Goal: Task Accomplishment & Management: Use online tool/utility

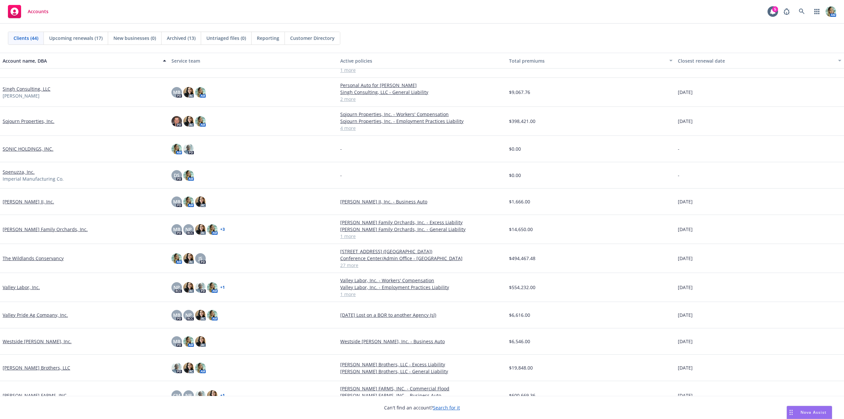
scroll to position [852, 0]
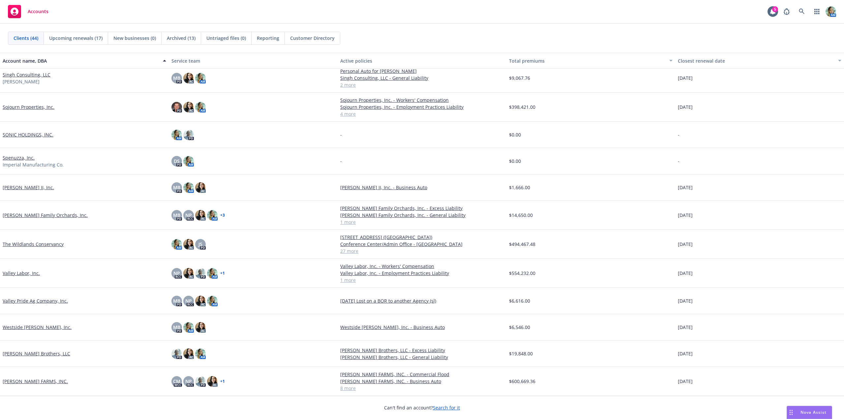
click at [54, 244] on link "The Wildlands Conservancy" at bounding box center [33, 244] width 61 height 7
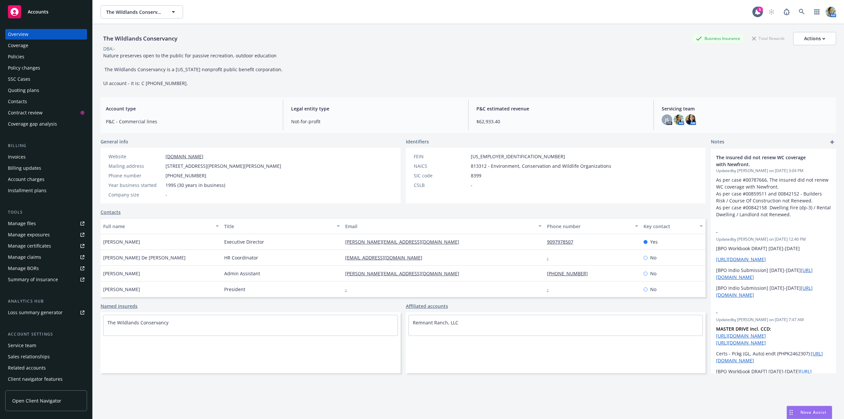
click at [32, 71] on div "Policy changes" at bounding box center [24, 68] width 32 height 11
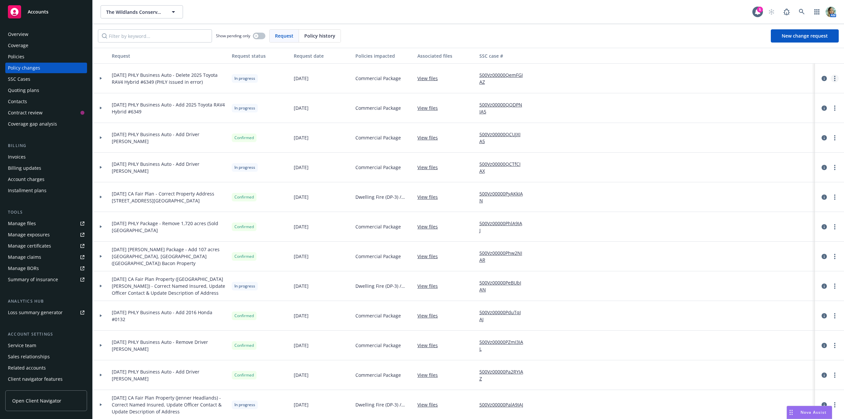
click at [834, 78] on circle "more" at bounding box center [834, 78] width 1 height 1
click at [765, 131] on link "Resume workflow" at bounding box center [777, 131] width 113 height 13
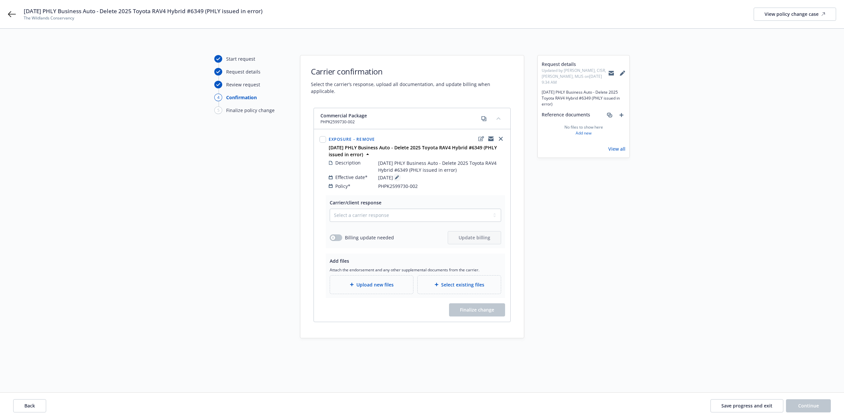
click at [399, 175] on icon at bounding box center [397, 177] width 4 height 4
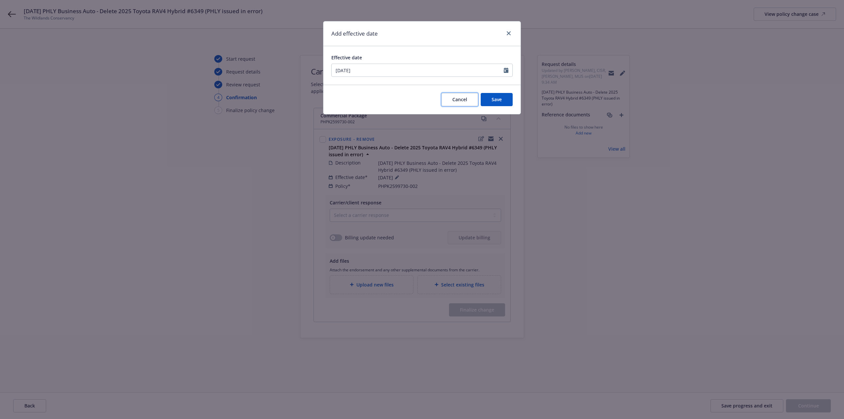
drag, startPoint x: 453, startPoint y: 102, endPoint x: 457, endPoint y: 104, distance: 5.5
click at [454, 102] on span "Cancel" at bounding box center [460, 99] width 15 height 6
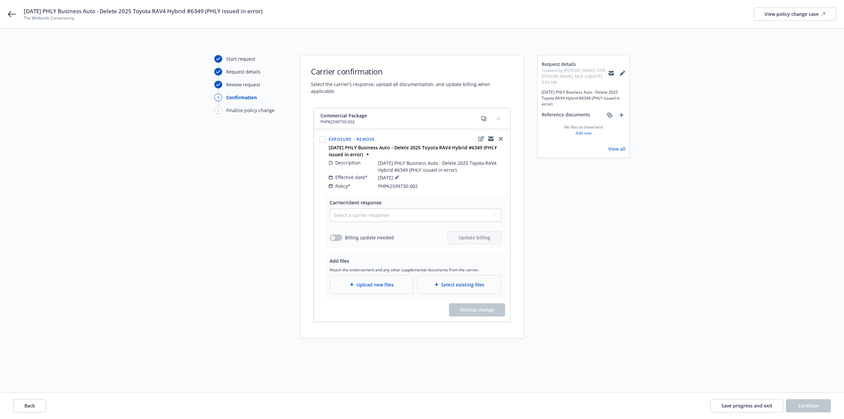
click at [483, 136] on icon "edit" at bounding box center [482, 138] width 6 height 5
select select "REMOVE"
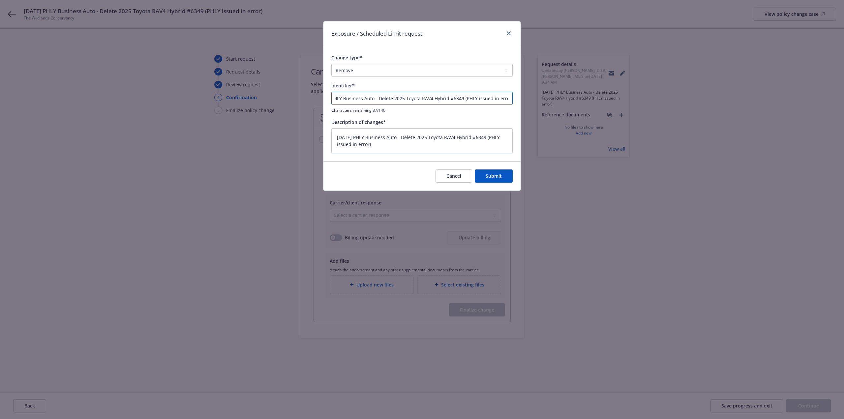
drag, startPoint x: 397, startPoint y: 99, endPoint x: 544, endPoint y: 93, distance: 146.2
click at [543, 93] on div "Exposure / Scheduled Limit request Change type* Add Audit Change Remove Identif…" at bounding box center [422, 209] width 844 height 419
paste input "8/8/25 PHLY Business Auto - Add Back on 2002 Toyota RAV4 Hybrid VIN #3287"
type input "8/8/25 PHLY Business Auto - 8/8/25 PHLY Business Auto - Add Back on 2002 Toyota…"
type textarea "x"
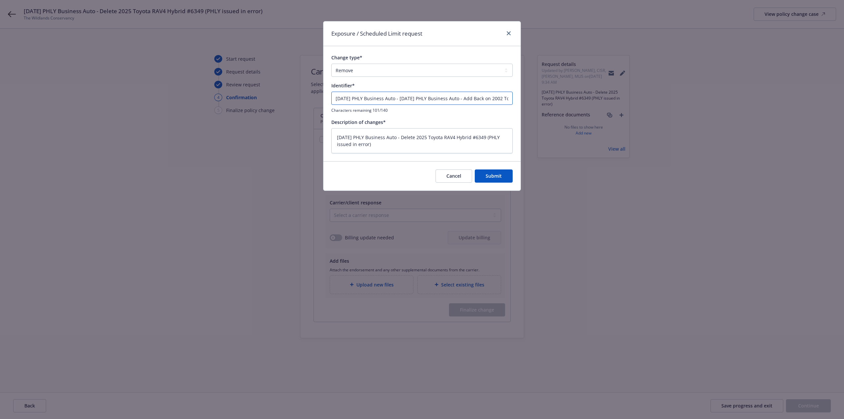
drag, startPoint x: 509, startPoint y: 98, endPoint x: 297, endPoint y: 100, distance: 212.1
click at [297, 100] on div "Exposure / Scheduled Limit request Change type* Add Audit Change Remove Identif…" at bounding box center [422, 209] width 844 height 419
paste input "This will be shown in the policy change history list for your reference."
type input "8/8/25 PHLY Business Auto - Add Back on 2002 Toyota RAV4 Hybrid VIN #3287"
type textarea "x"
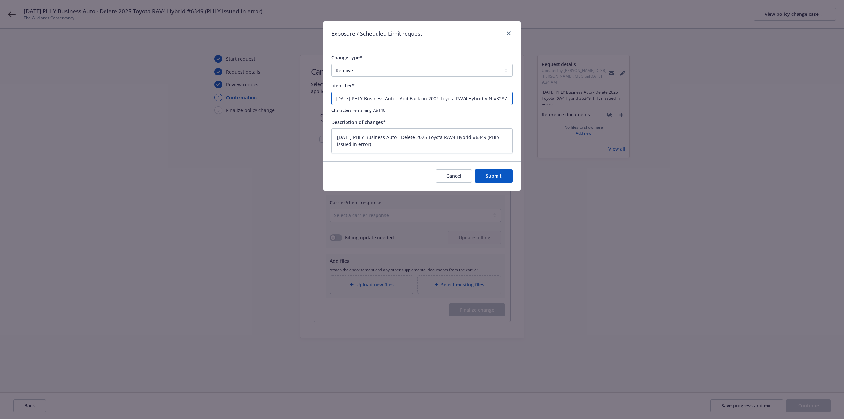
type input "8/8/25 PHLY Business Auto - Add Back on 2002 Toyota RAV4 Hybrid VIN #3287"
drag, startPoint x: 362, startPoint y: 144, endPoint x: 304, endPoint y: 130, distance: 59.0
click at [304, 130] on div "Exposure / Scheduled Limit request Change type* Add Audit Change Remove Identif…" at bounding box center [422, 209] width 844 height 419
paste textarea "Add Back on 2002 Toyota RAV4 Hybrid VIN #3287"
type textarea "8/8/25 PHLY Business Auto - Add Back on 2002 Toyota RAV4 Hybrid VIN #3287"
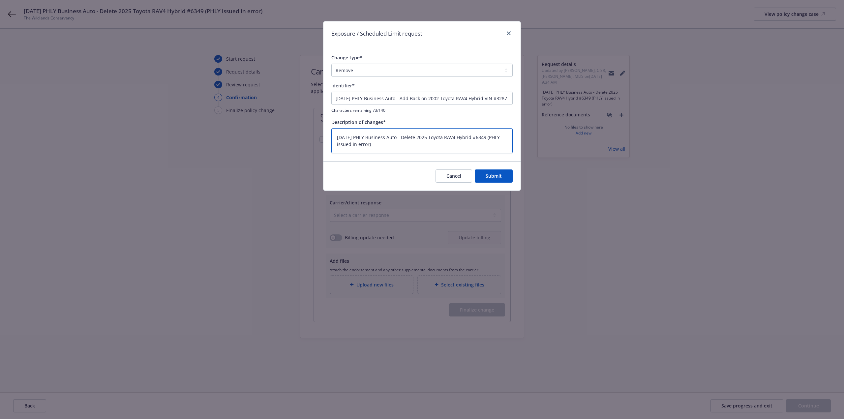
type textarea "x"
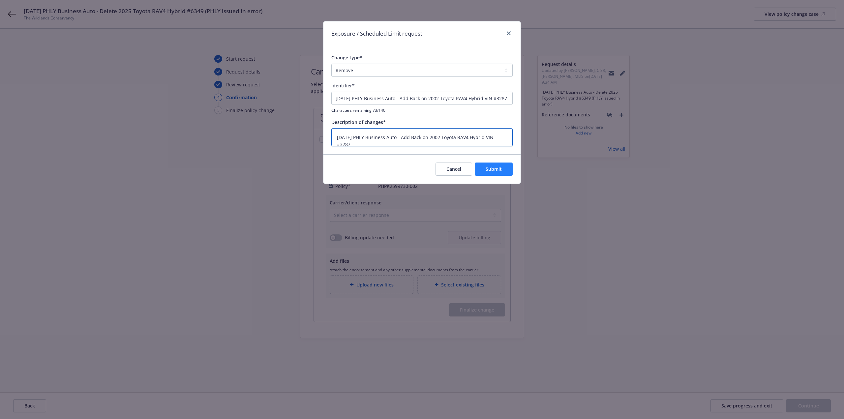
type textarea "8/8/25 PHLY Business Auto - Add Back on 2002 Toyota RAV4 Hybrid VIN #3287"
click at [485, 169] on button "Submit" at bounding box center [494, 169] width 38 height 13
type textarea "x"
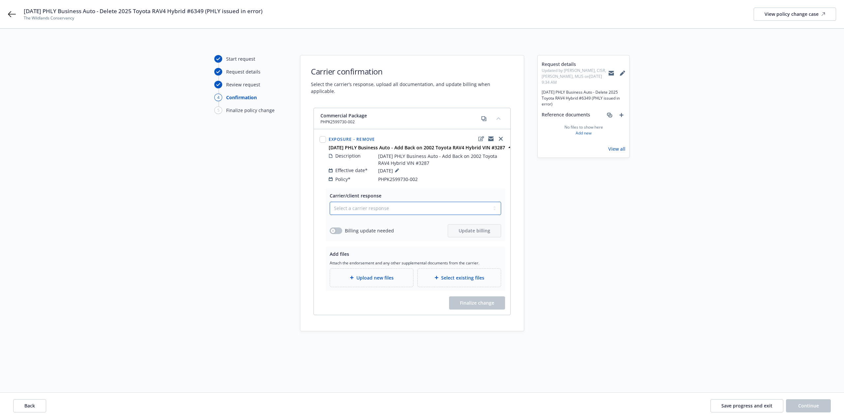
click at [394, 205] on select "Select a carrier response Accepted Accepted with revision No endorsement needed…" at bounding box center [416, 208] width 172 height 13
select select "ACCEPTED"
click at [330, 202] on select "Select a carrier response Accepted Accepted with revision No endorsement needed…" at bounding box center [416, 208] width 172 height 13
click at [392, 274] on span "Upload new files" at bounding box center [375, 277] width 37 height 7
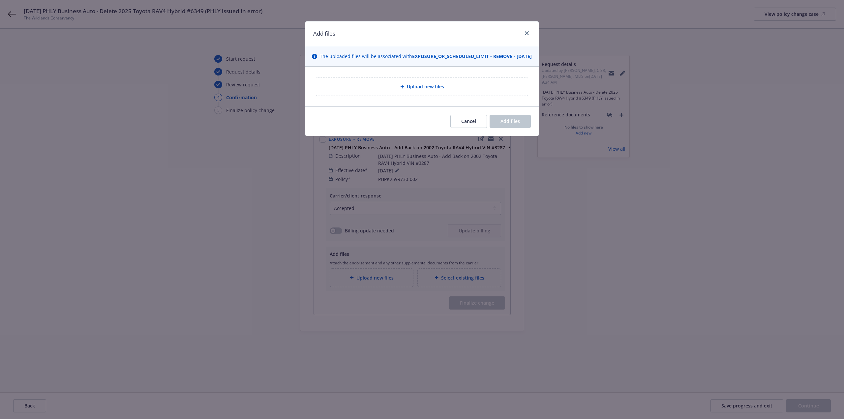
click at [365, 96] on div "Upload new files" at bounding box center [422, 87] width 212 height 18
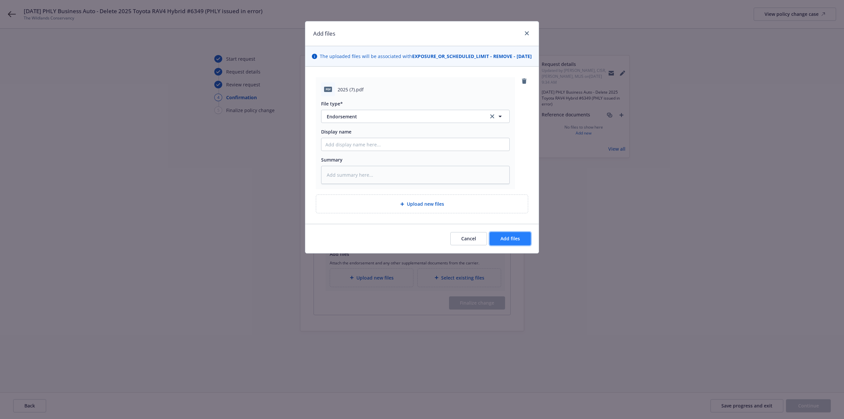
click at [518, 242] on span "Add files" at bounding box center [510, 238] width 19 height 6
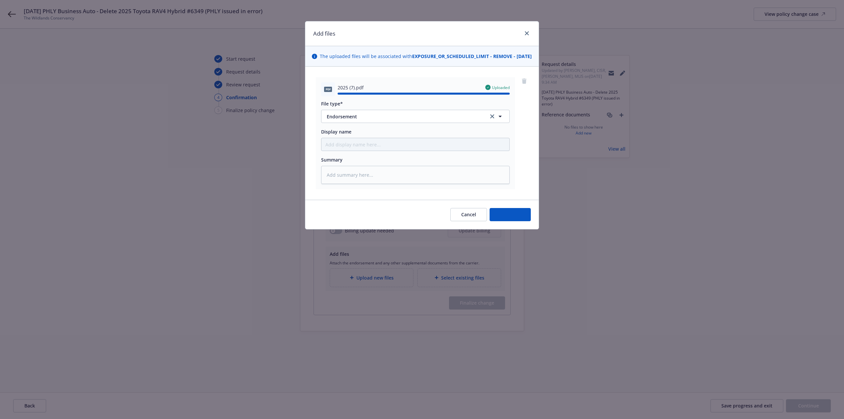
type textarea "x"
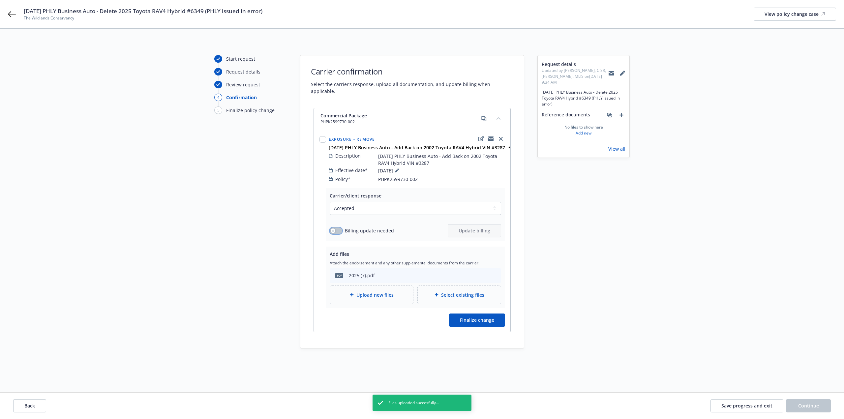
drag, startPoint x: 337, startPoint y: 225, endPoint x: 383, endPoint y: 225, distance: 46.2
click at [339, 228] on button "button" at bounding box center [336, 231] width 13 height 7
click at [474, 224] on button "Update billing" at bounding box center [474, 230] width 53 height 13
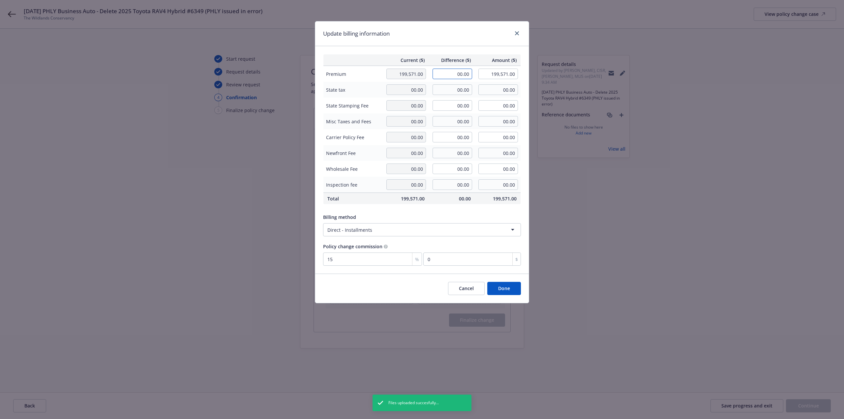
click at [442, 76] on input "00.00" at bounding box center [453, 74] width 40 height 11
type input "109.76"
type input "199,680.76"
type input "16.46"
click at [770, 260] on div "Update billing information Current ($) Difference ($) Amount ($) Premium 199,57…" at bounding box center [422, 209] width 844 height 419
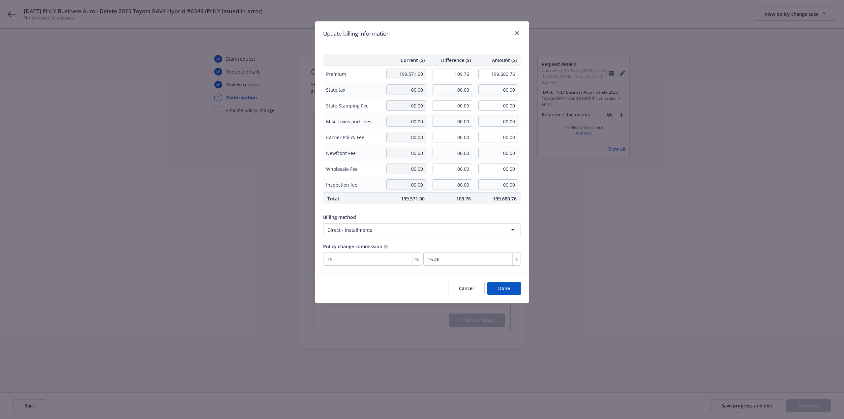
click at [516, 293] on button "Done" at bounding box center [504, 288] width 34 height 13
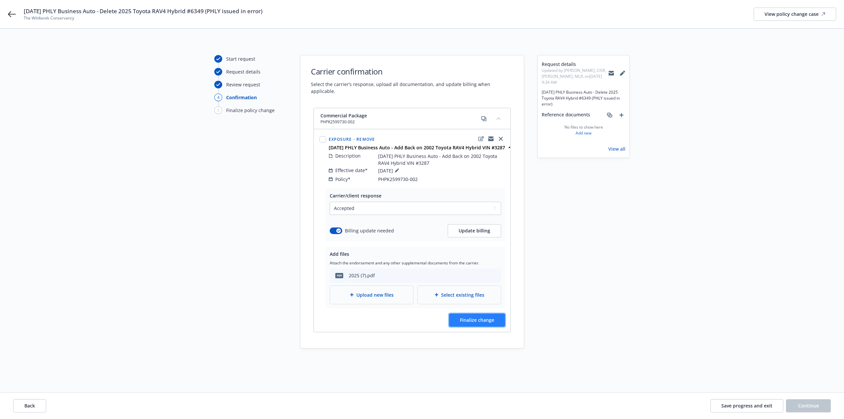
click at [491, 317] on span "Finalize change" at bounding box center [477, 320] width 34 height 6
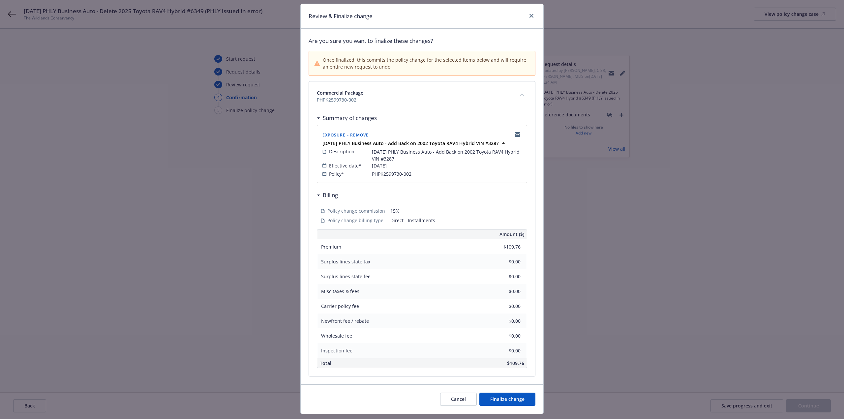
scroll to position [34, 0]
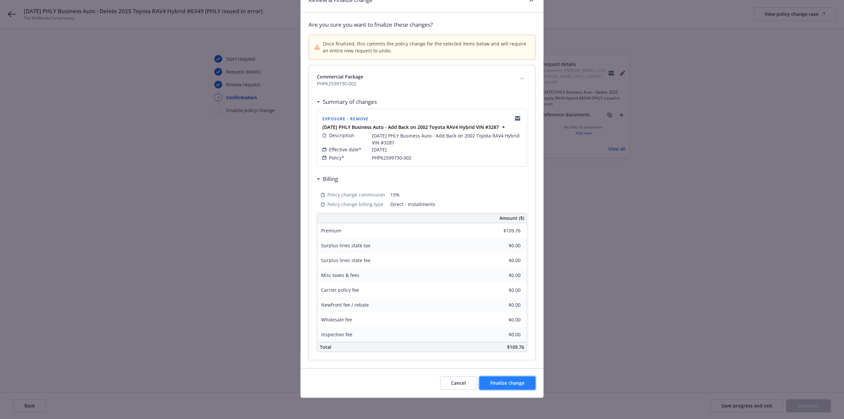
click at [516, 384] on span "Finalize change" at bounding box center [507, 383] width 34 height 6
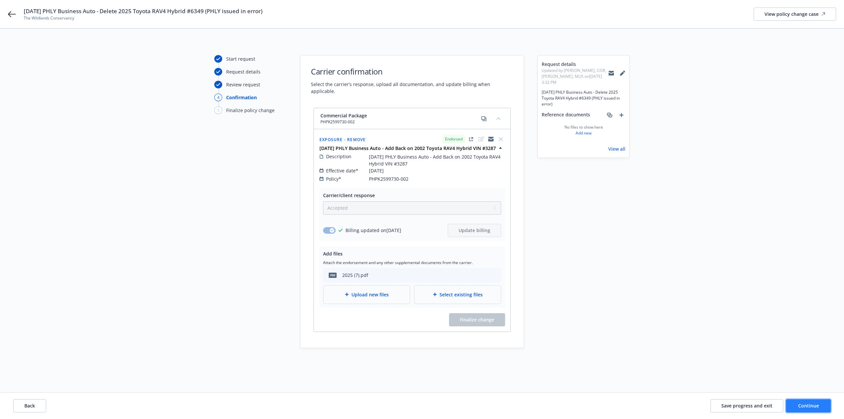
click at [788, 402] on button "Continue" at bounding box center [808, 405] width 45 height 13
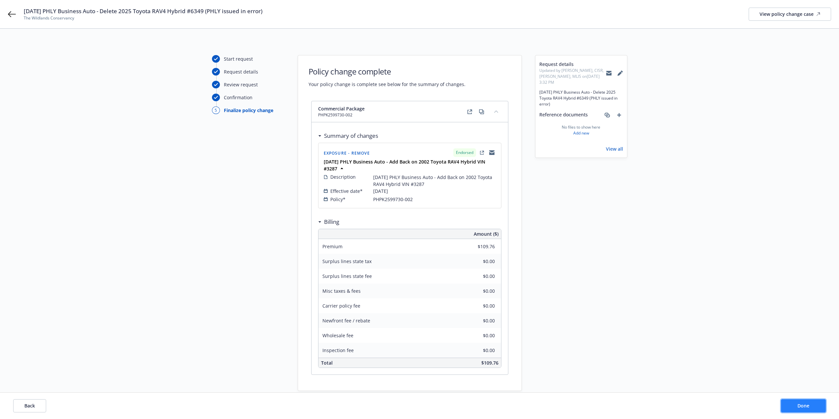
click at [789, 403] on button "Done" at bounding box center [803, 405] width 45 height 13
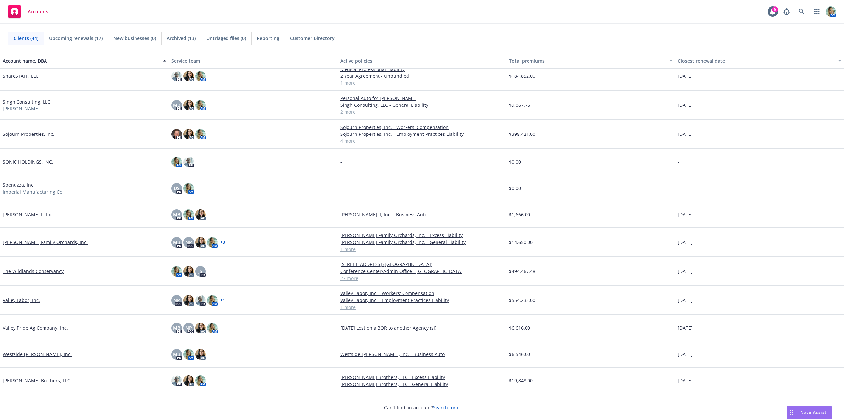
scroll to position [852, 0]
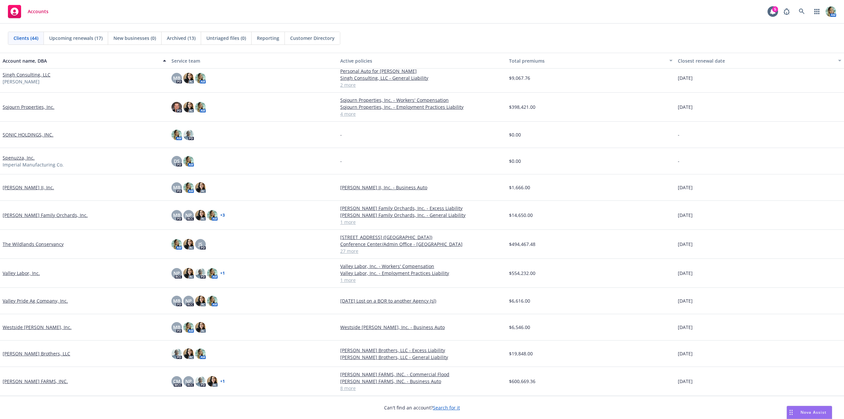
click at [48, 239] on div "The Wildlands Conservancy" at bounding box center [84, 244] width 169 height 29
click at [48, 245] on link "The Wildlands Conservancy" at bounding box center [33, 244] width 61 height 7
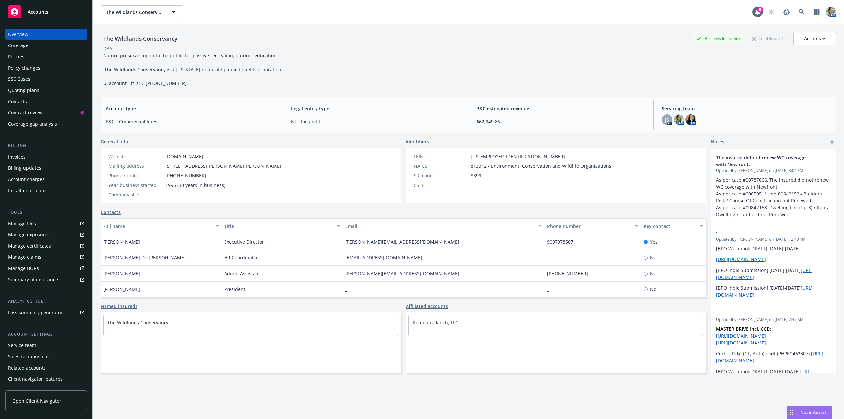
click at [20, 223] on div "Manage files" at bounding box center [22, 223] width 28 height 11
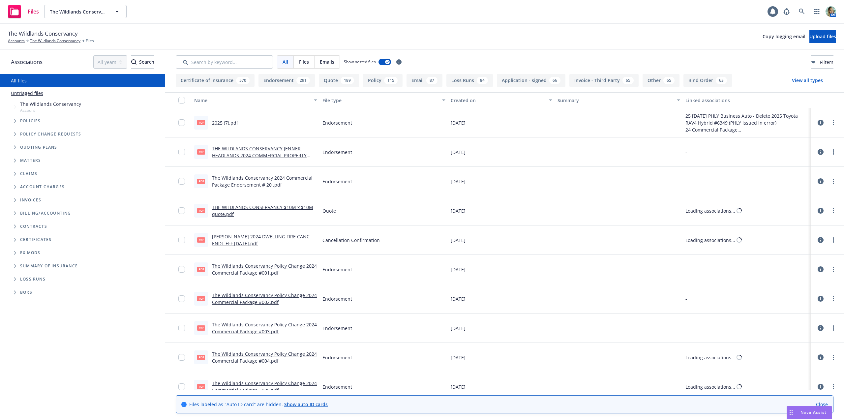
click at [39, 96] on link "Untriaged files" at bounding box center [27, 93] width 32 height 7
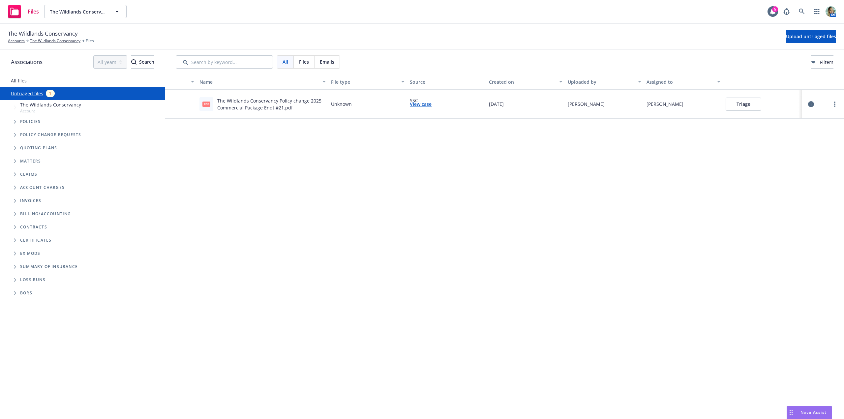
click at [741, 105] on button "Triage" at bounding box center [744, 104] width 36 height 13
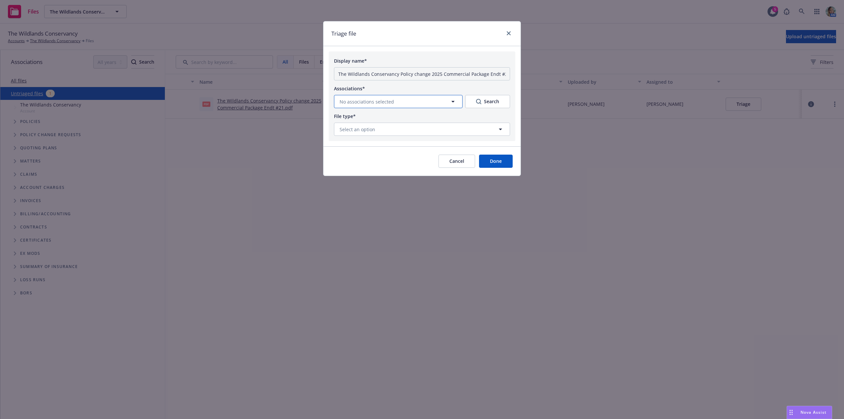
click at [365, 99] on span "No associations selected" at bounding box center [367, 101] width 54 height 7
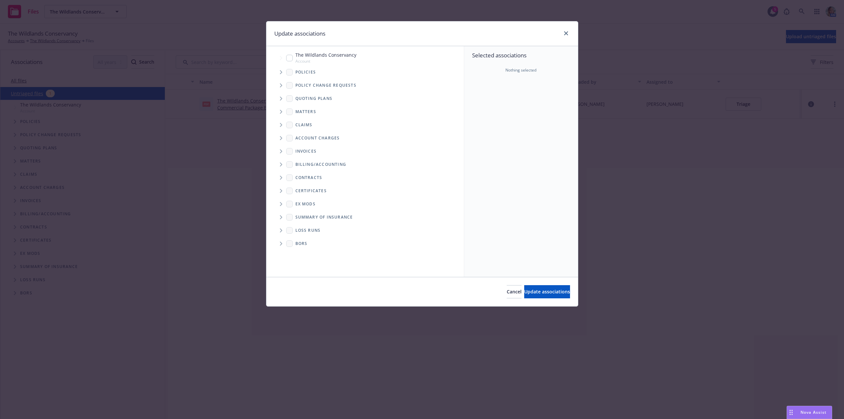
click at [289, 61] on div "The Wildlands Conservancy Account" at bounding box center [321, 57] width 70 height 13
checkbox input "true"
click at [524, 293] on span "Update associations" at bounding box center [547, 292] width 46 height 6
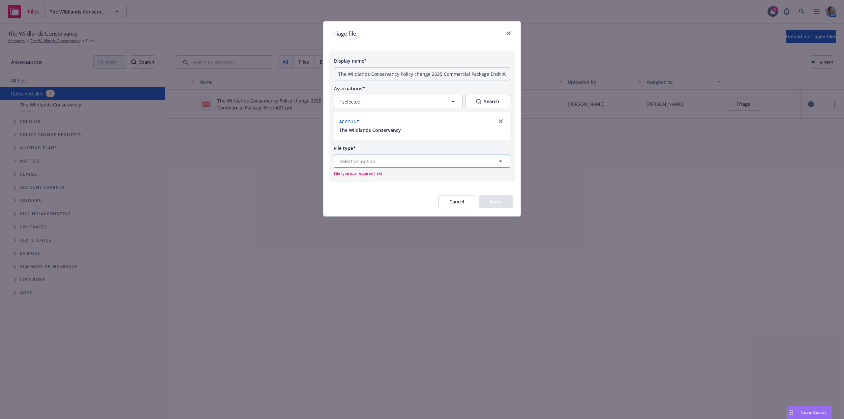
click at [390, 162] on button "Select an option" at bounding box center [422, 161] width 176 height 13
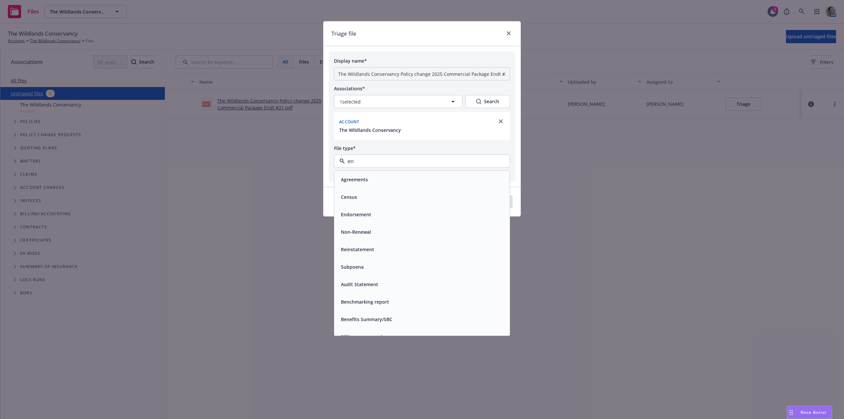
type input "end"
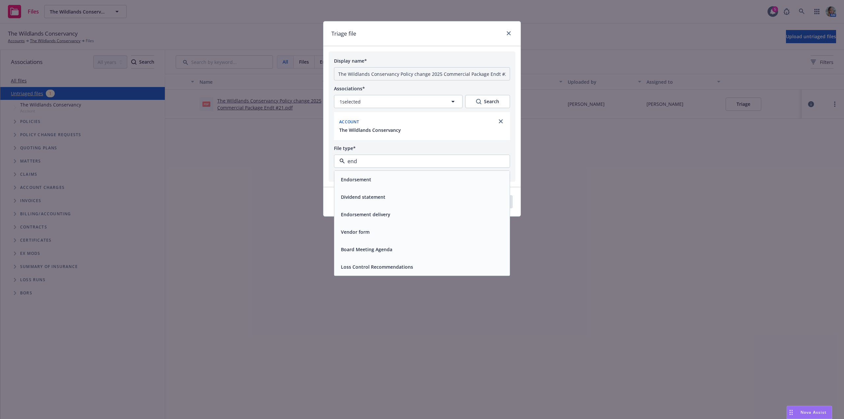
click at [390, 179] on div "Endorsement" at bounding box center [422, 180] width 168 height 10
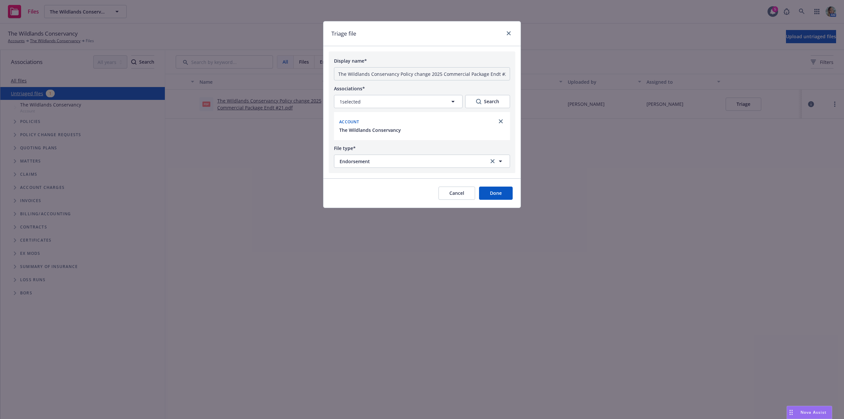
click at [481, 193] on button "Done" at bounding box center [496, 193] width 34 height 13
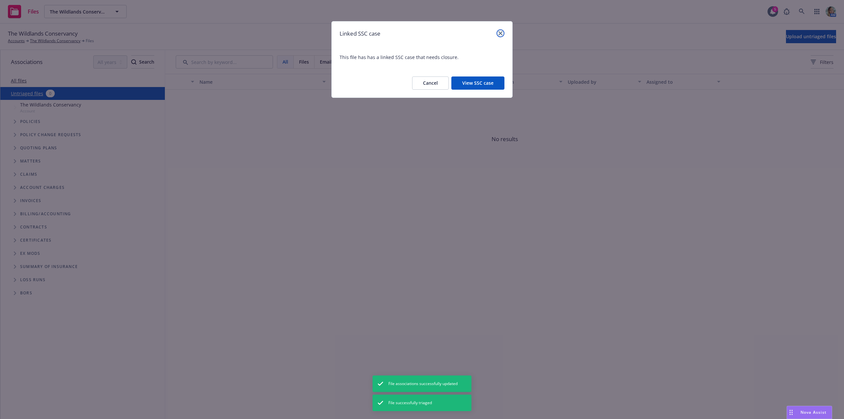
click at [500, 36] on link "close" at bounding box center [501, 33] width 8 height 8
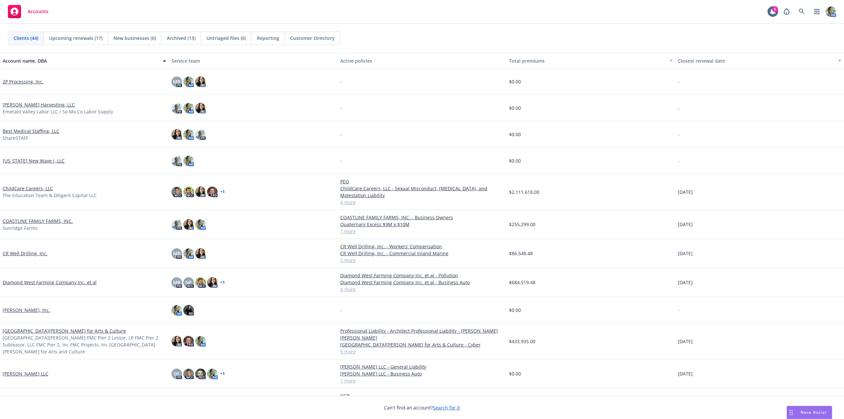
click at [22, 250] on link "CR Well Drilling, Inc." at bounding box center [25, 253] width 45 height 7
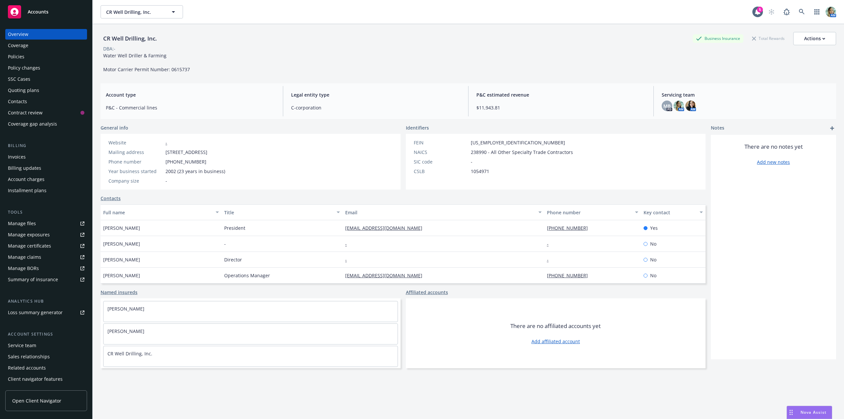
click at [27, 59] on div "Policies" at bounding box center [46, 56] width 77 height 11
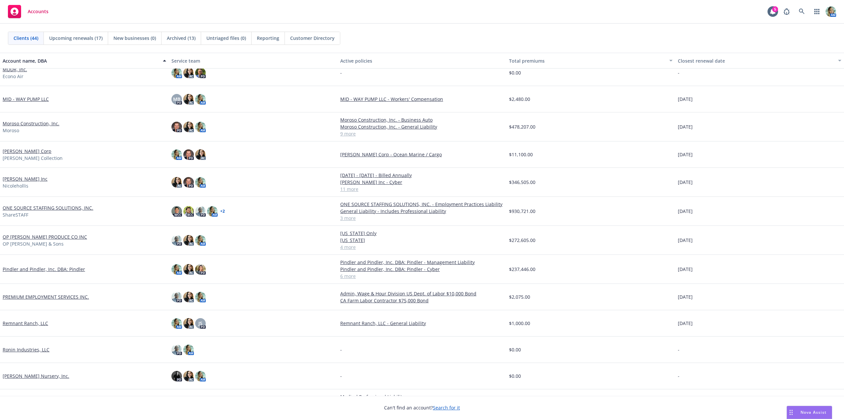
scroll to position [495, 0]
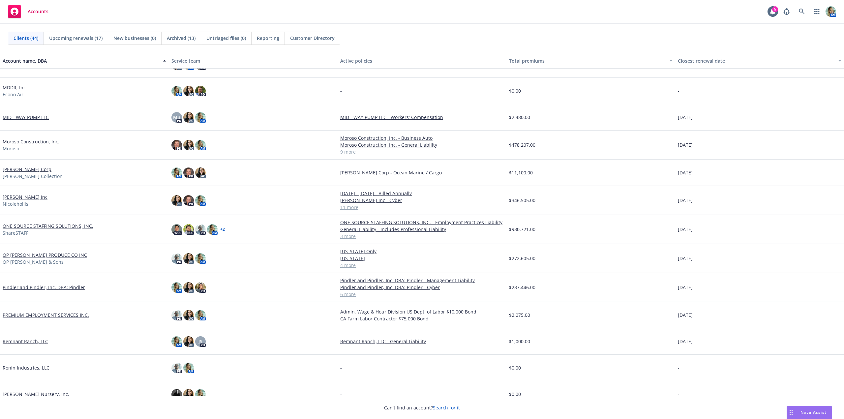
click at [26, 168] on link "[PERSON_NAME] Corp" at bounding box center [27, 169] width 49 height 7
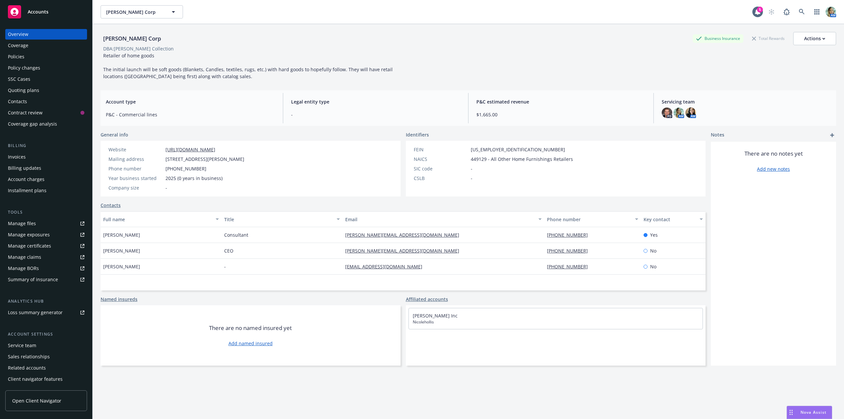
click at [34, 88] on div "Quoting plans" at bounding box center [23, 90] width 31 height 11
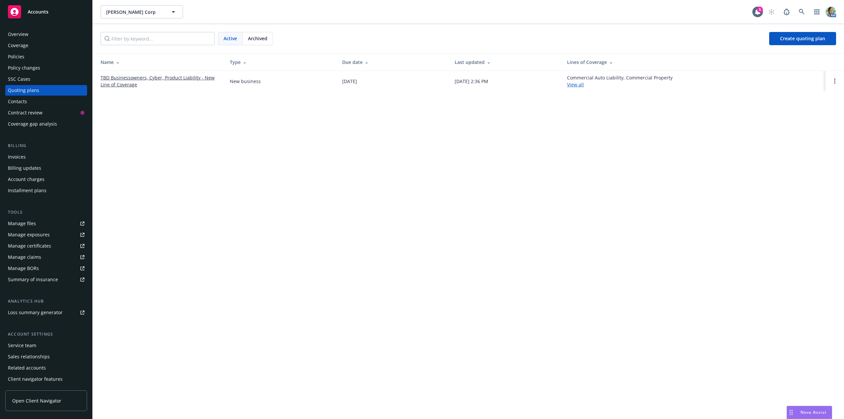
click at [126, 78] on link "TBD Businessowners, Cyber, Product Liability - New Line of Coverage" at bounding box center [160, 81] width 119 height 14
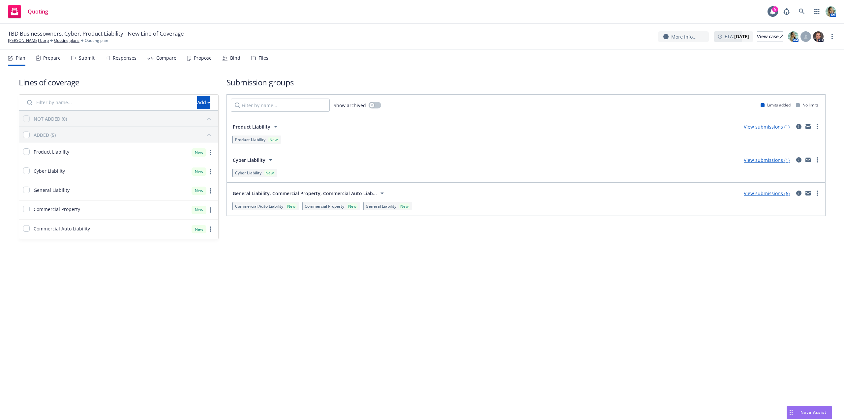
click at [755, 193] on link "View submissions (6)" at bounding box center [767, 193] width 46 height 6
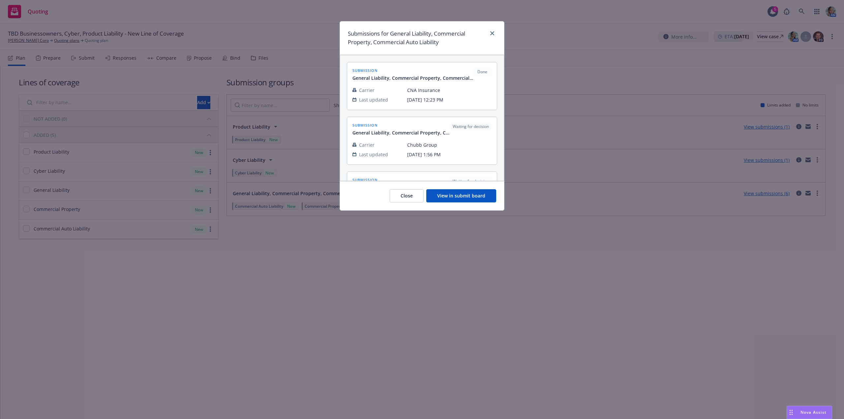
click at [462, 195] on button "View in submit board" at bounding box center [461, 195] width 70 height 13
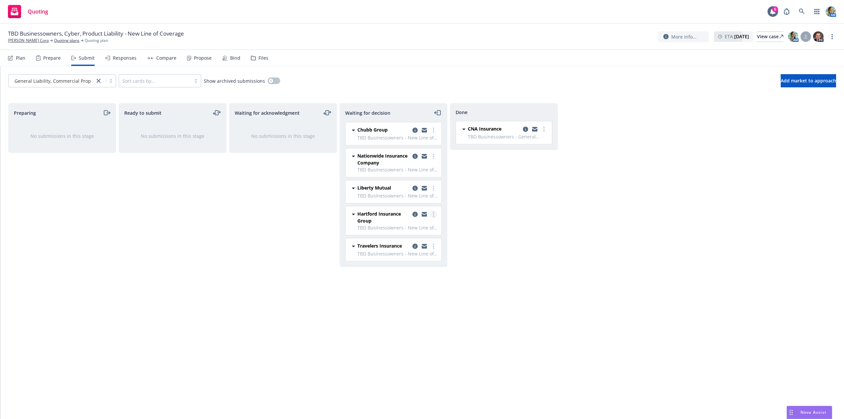
click at [434, 212] on circle "more" at bounding box center [433, 212] width 1 height 1
click at [408, 267] on span "Add declined decision" at bounding box center [403, 267] width 65 height 6
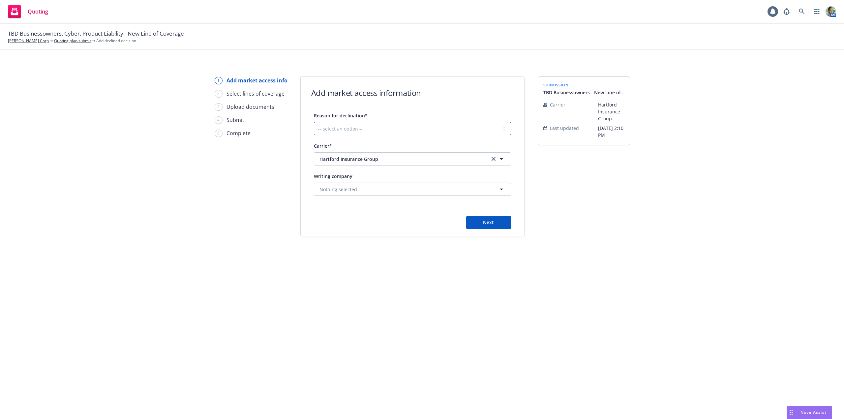
click at [362, 131] on select "-- select an option -- Cannot compete with other markets Carrier non-renewed Ca…" at bounding box center [412, 128] width 197 height 13
select select "DOES_NOT_FIT_UNDERWRITER_APPETITE"
click at [314, 122] on select "-- select an option -- Cannot compete with other markets Carrier non-renewed Ca…" at bounding box center [412, 128] width 197 height 13
click at [475, 222] on button "Next" at bounding box center [488, 222] width 45 height 13
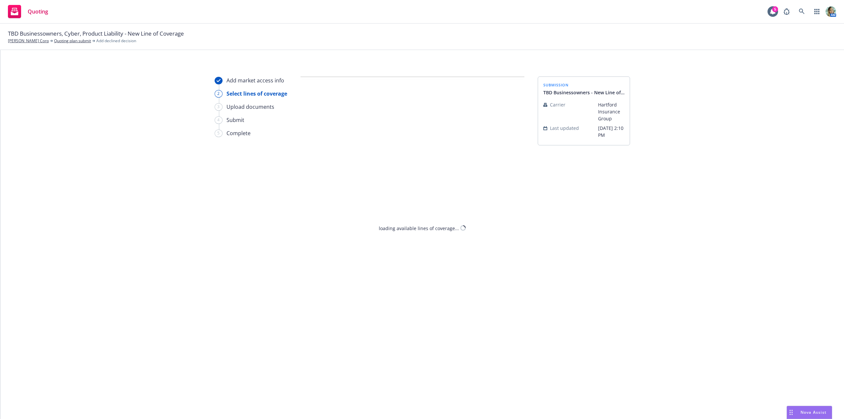
select select "DOES_NOT_FIT_UNDERWRITER_APPETITE"
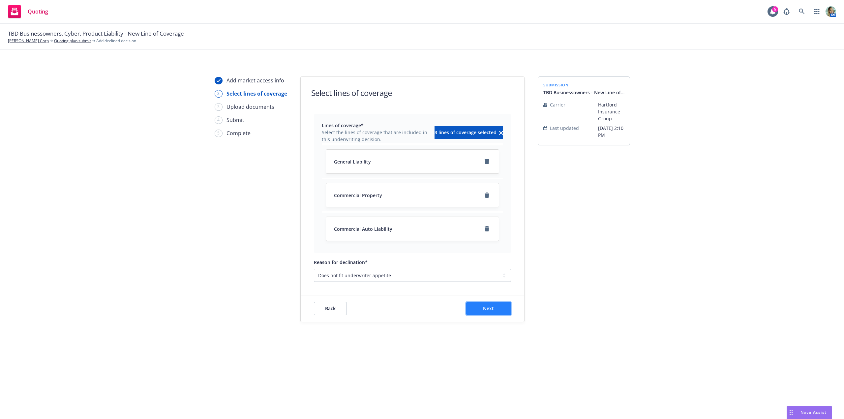
click at [485, 312] on button "Next" at bounding box center [488, 308] width 45 height 13
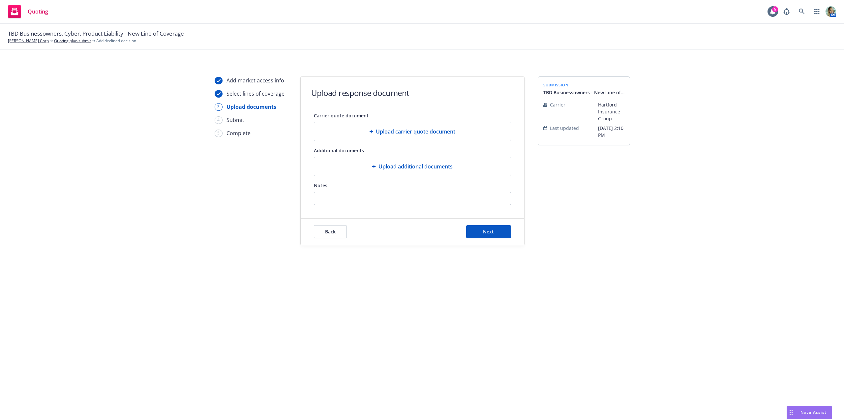
click at [416, 171] on div "Upload additional documents" at bounding box center [412, 166] width 197 height 18
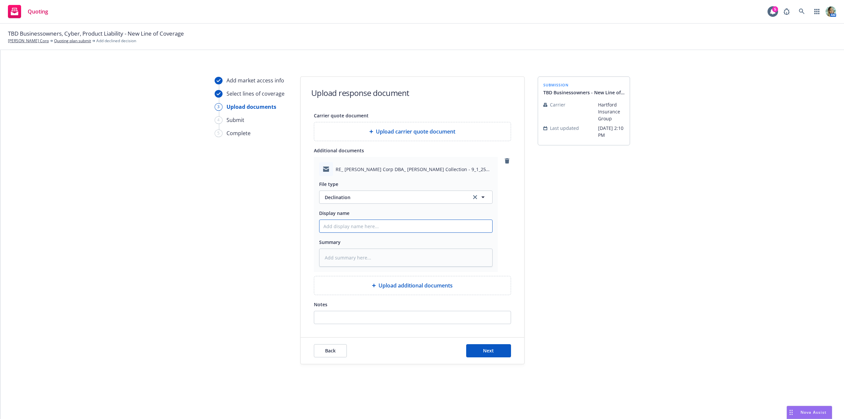
click at [358, 228] on input "Display name" at bounding box center [406, 226] width 173 height 13
type textarea "x"
type input "2"
type textarea "x"
type input "20"
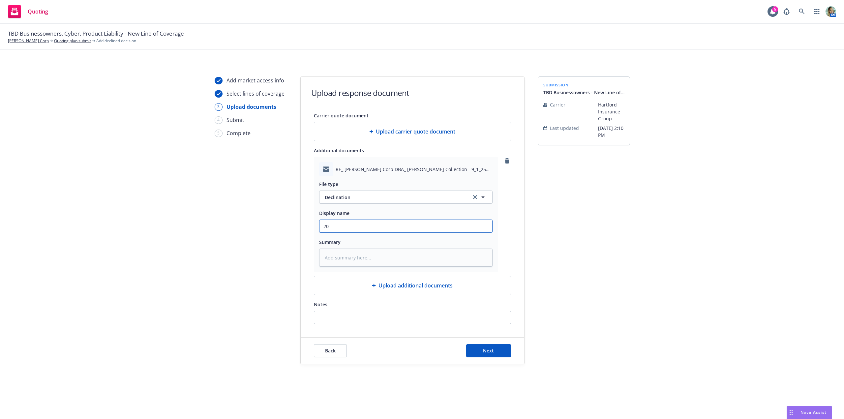
type textarea "x"
type input "202"
type textarea "x"
type input "2025"
type textarea "x"
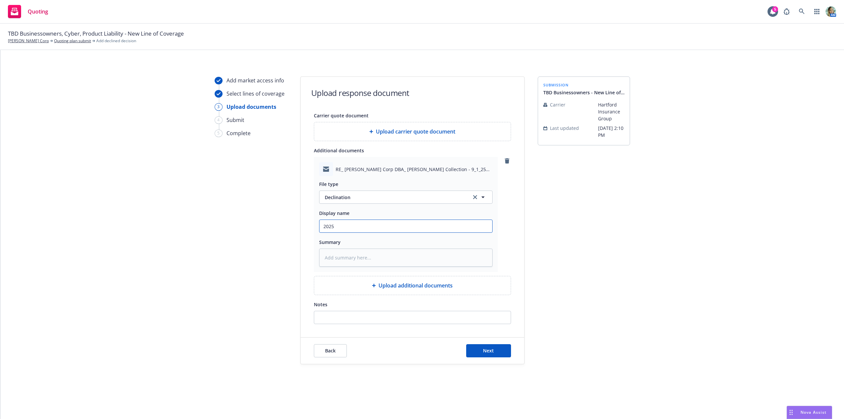
type input "2025"
type textarea "x"
type input "2025 H"
type textarea "x"
type input "2025 Ha"
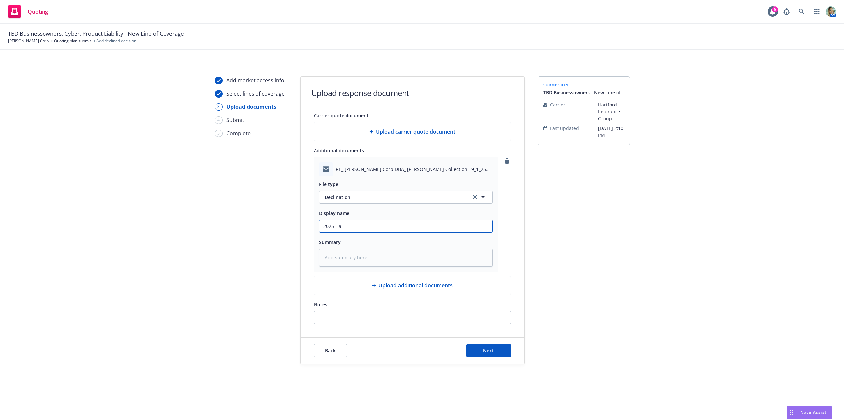
type textarea "x"
type input "2025 Har"
type textarea "x"
type input "2025 Hart"
type textarea "x"
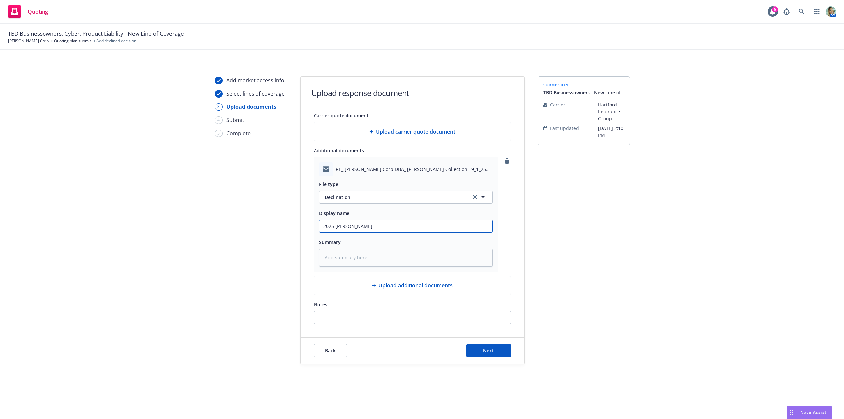
type input "2025 Hartf"
type textarea "x"
type input "2025 Hartfo"
type textarea "x"
type input "2025 Hartfor"
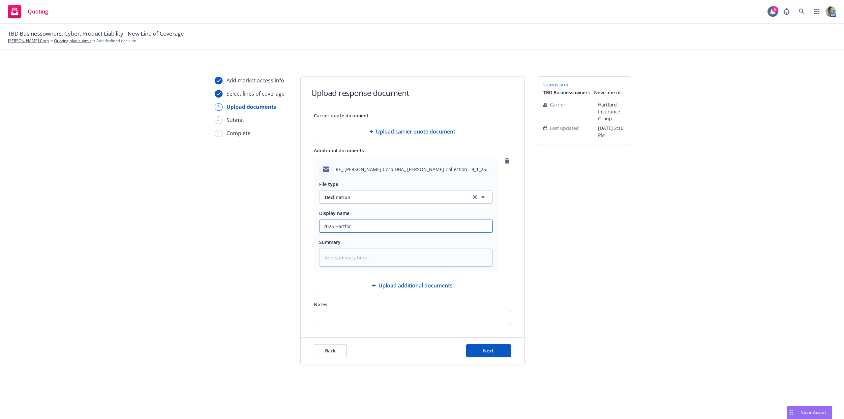
type textarea "x"
type input "2025 Hartford"
type textarea "x"
type input "2025 Hartford"
type textarea "x"
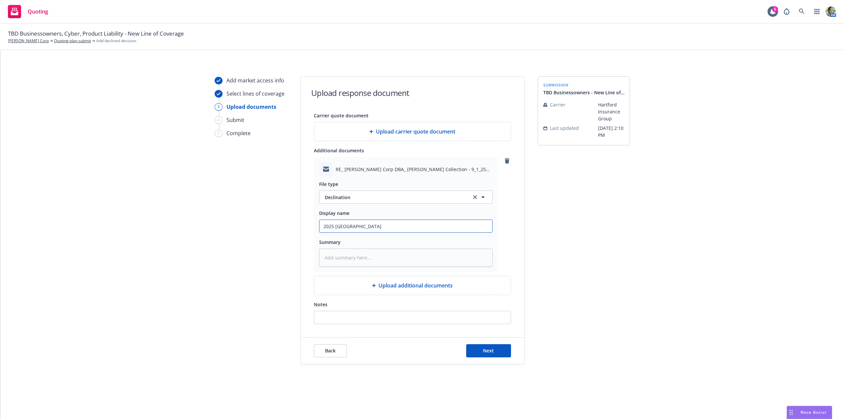
type input "2025 Hartford D"
type textarea "x"
type input "2025 Hartford De"
type textarea "x"
type input "2025 Hartford Dec"
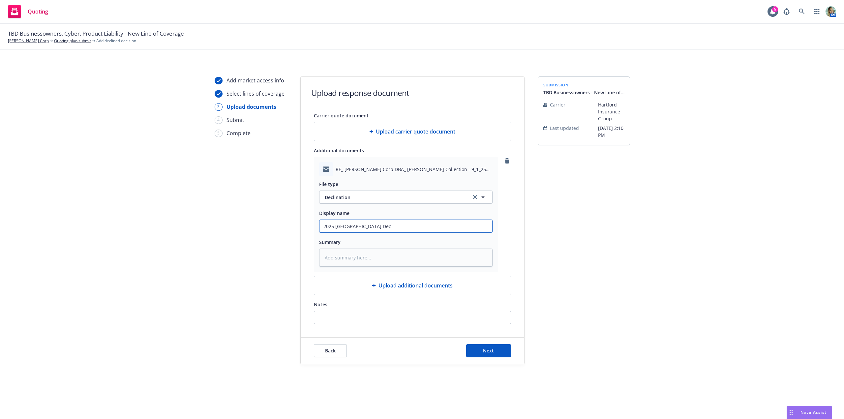
type textarea "x"
type input "2025 Hartford Decl"
type textarea "x"
type input "2025 Hartford Decli"
type textarea "x"
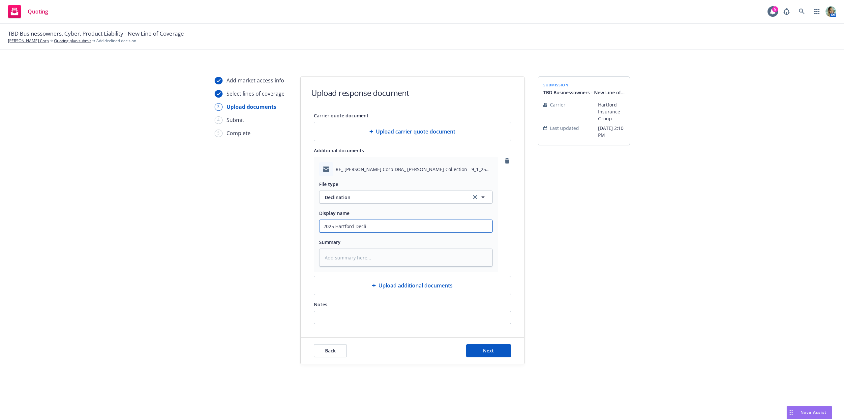
type input "2025 Hartford Declin"
type textarea "x"
type input "2025 Hartford Declinat"
type textarea "x"
type input "2025 Hartford Declinati"
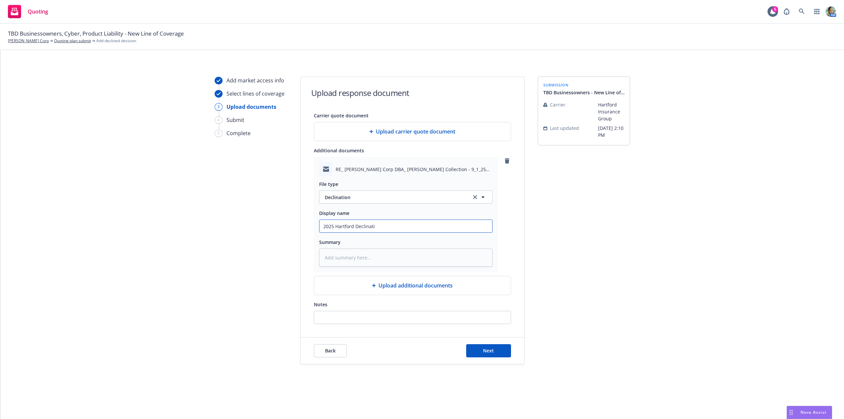
type textarea "x"
type input "2025 Hartford Declinatio"
type textarea "x"
type input "2025 Hartford Declination"
click at [483, 353] on button "Next" at bounding box center [488, 350] width 45 height 13
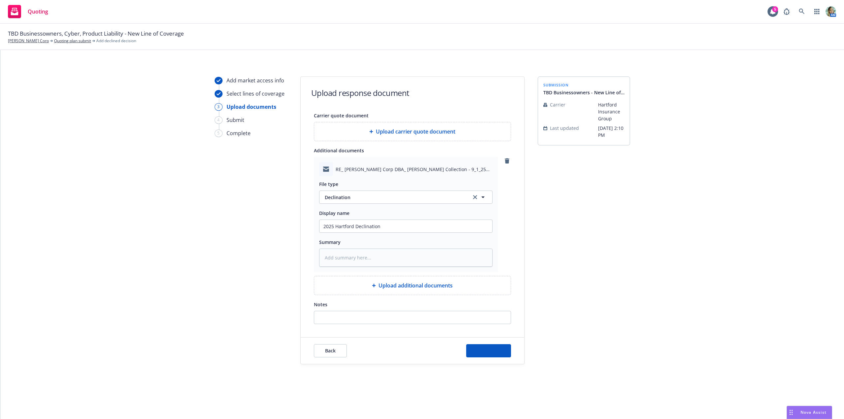
type textarea "x"
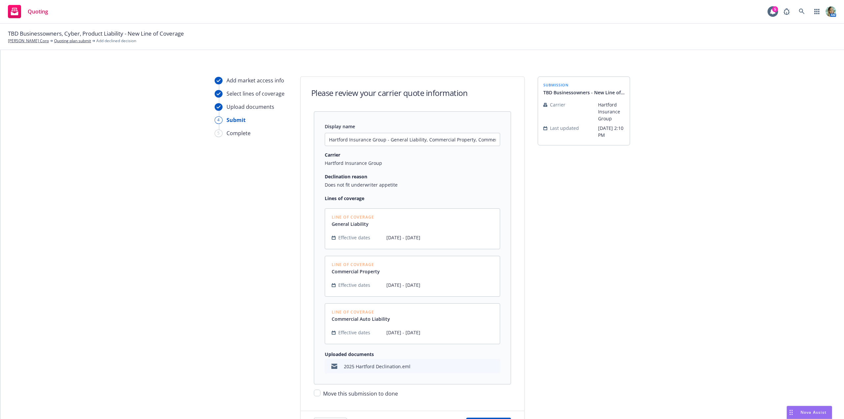
scroll to position [61, 0]
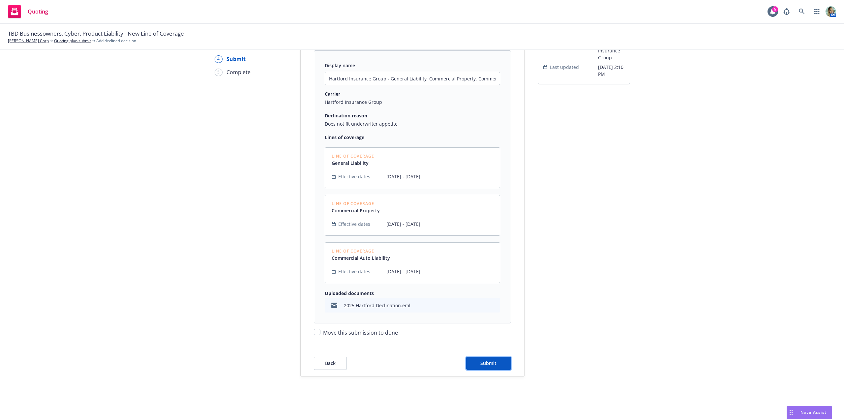
click at [501, 364] on button "Submit" at bounding box center [488, 363] width 45 height 13
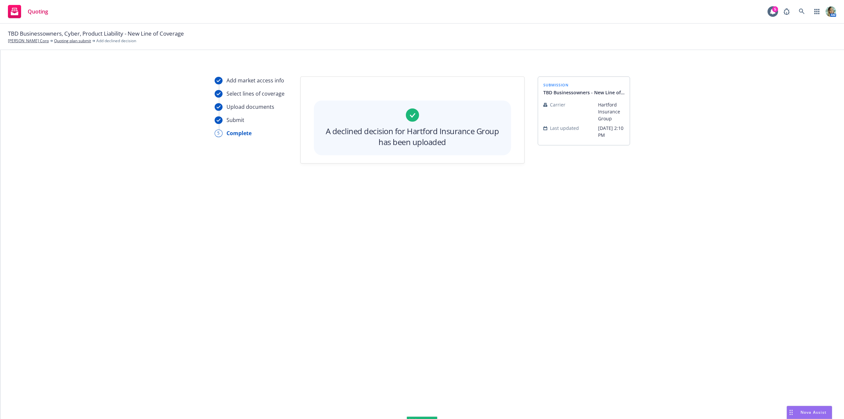
scroll to position [0, 0]
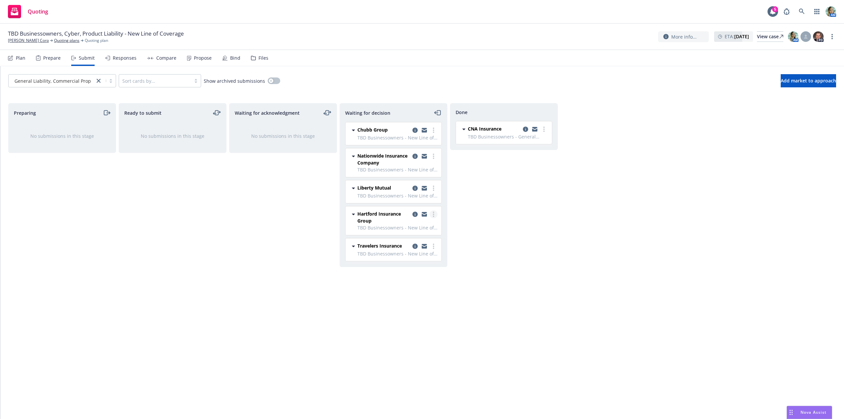
click at [435, 217] on link "more" at bounding box center [434, 214] width 8 height 8
click at [416, 240] on span "Move to done" at bounding box center [394, 241] width 46 height 6
click at [317, 236] on div "Waiting for acknowledgment No submissions in this stage" at bounding box center [283, 254] width 108 height 302
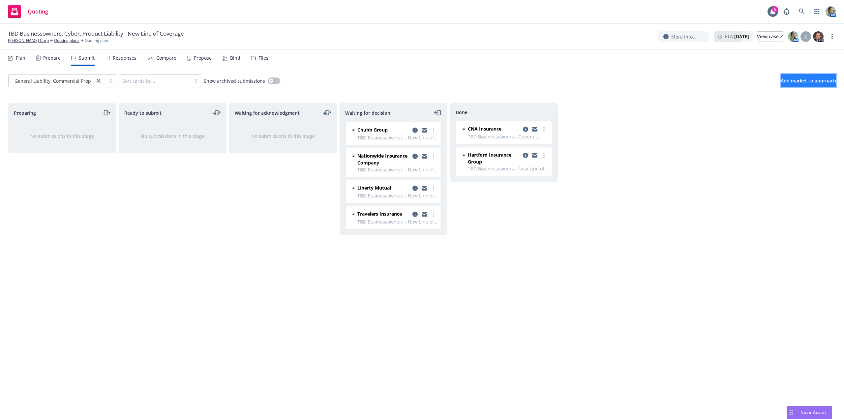
click at [781, 82] on span "Add market to approach" at bounding box center [808, 81] width 55 height 6
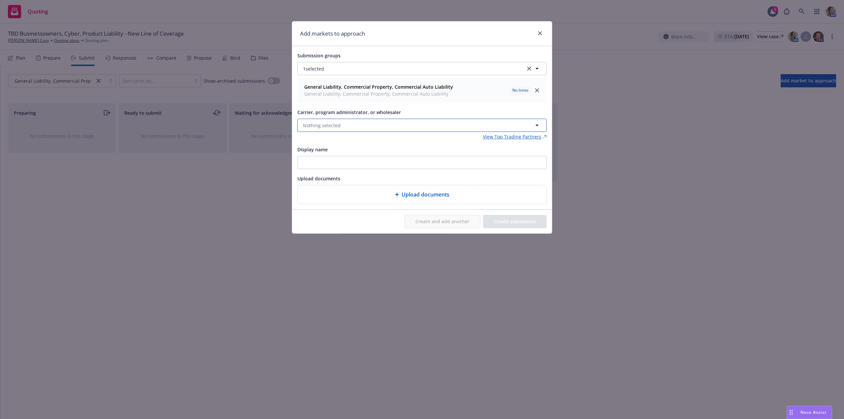
click at [328, 122] on span "Nothing selected" at bounding box center [322, 125] width 38 height 7
type input "han"
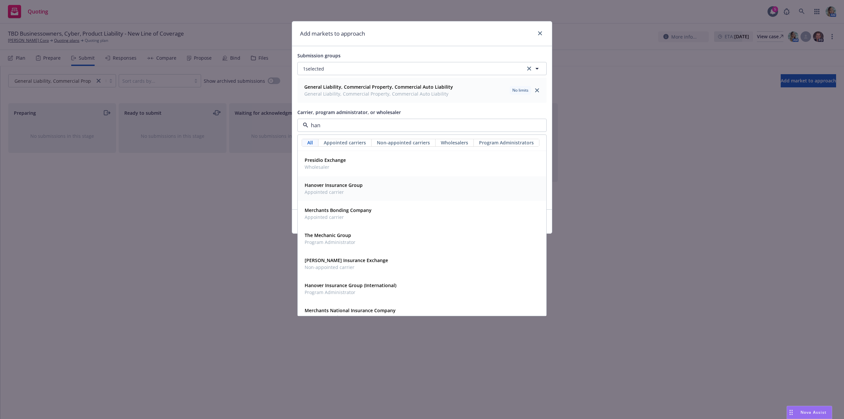
click at [329, 188] on strong "Hanover Insurance Group" at bounding box center [334, 185] width 58 height 6
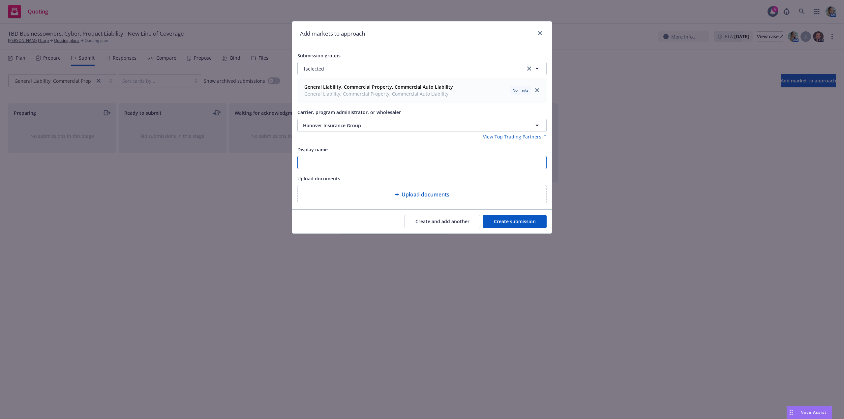
click at [400, 167] on input "Display name" at bounding box center [422, 162] width 249 height 13
type input "TBD Businessowners"
click at [528, 218] on button "Create submission" at bounding box center [515, 221] width 64 height 13
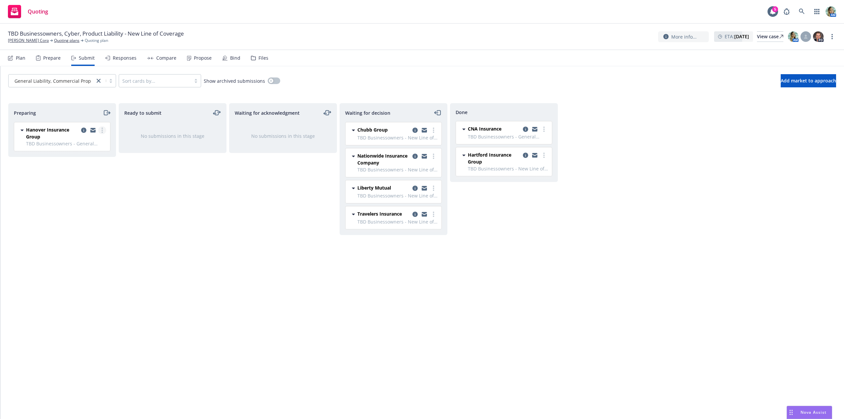
click at [104, 131] on link "more" at bounding box center [102, 130] width 8 height 8
click at [85, 156] on span "Log acknowledgement" at bounding box center [72, 157] width 65 height 6
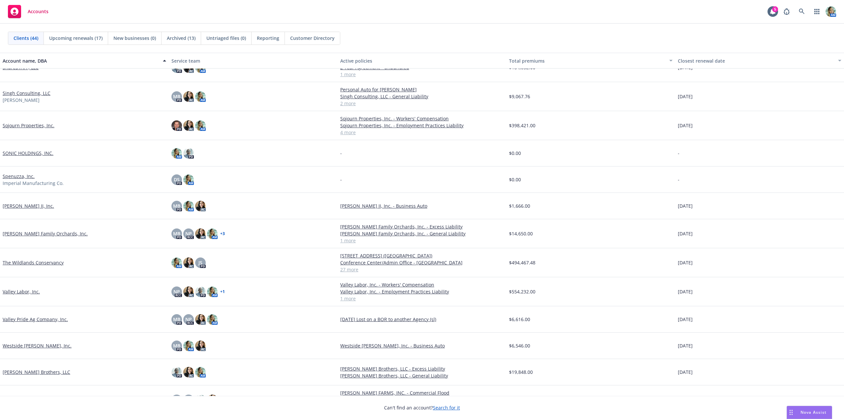
scroll to position [852, 0]
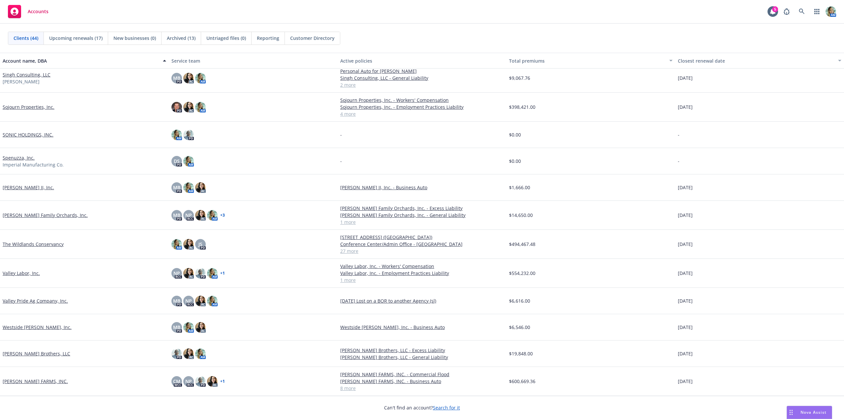
click at [35, 246] on link "The Wildlands Conservancy" at bounding box center [33, 244] width 61 height 7
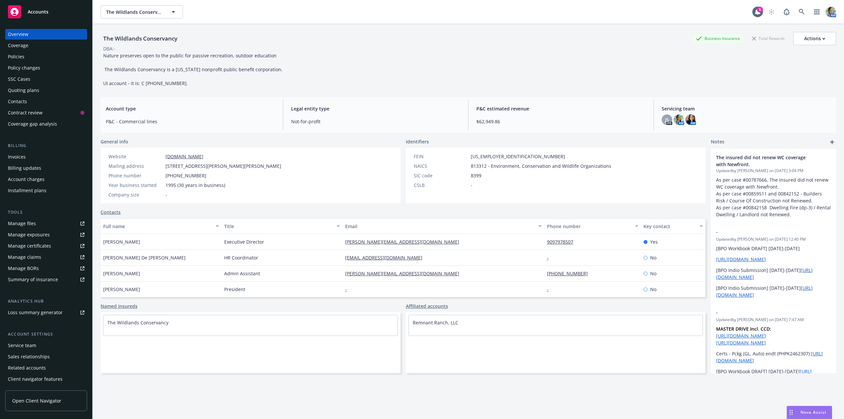
click at [24, 58] on div "Policies" at bounding box center [46, 56] width 77 height 11
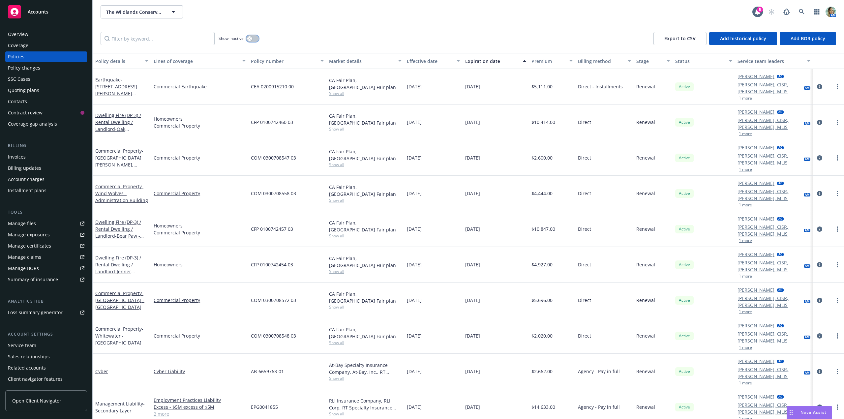
click at [254, 40] on button "button" at bounding box center [252, 38] width 13 height 7
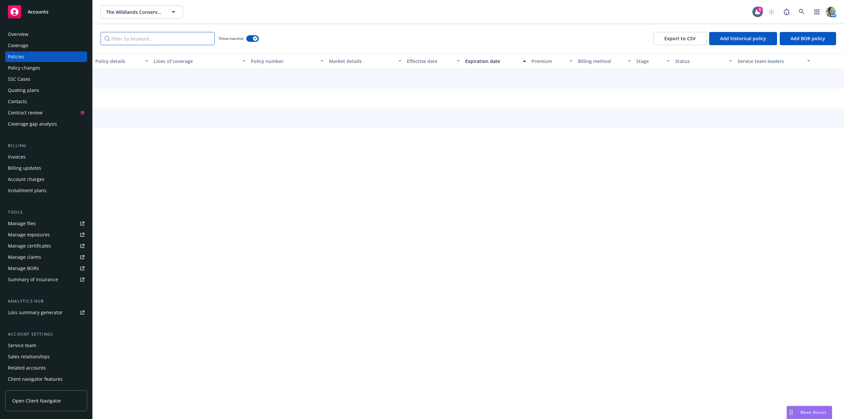
click at [176, 37] on input "Filter by keyword..." at bounding box center [158, 38] width 114 height 13
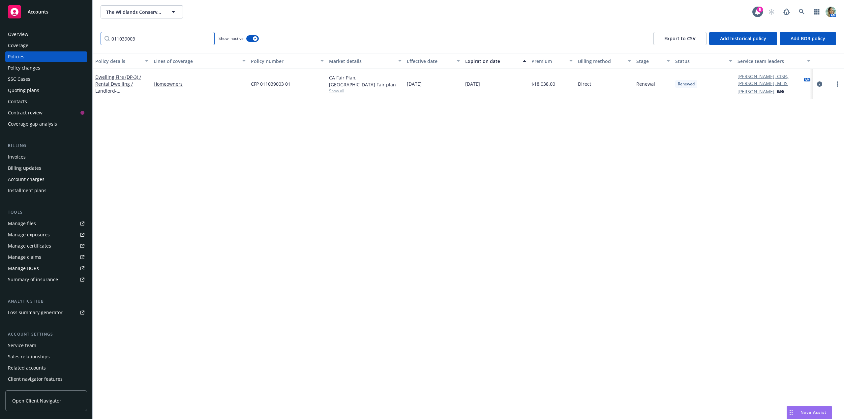
type input "011039003"
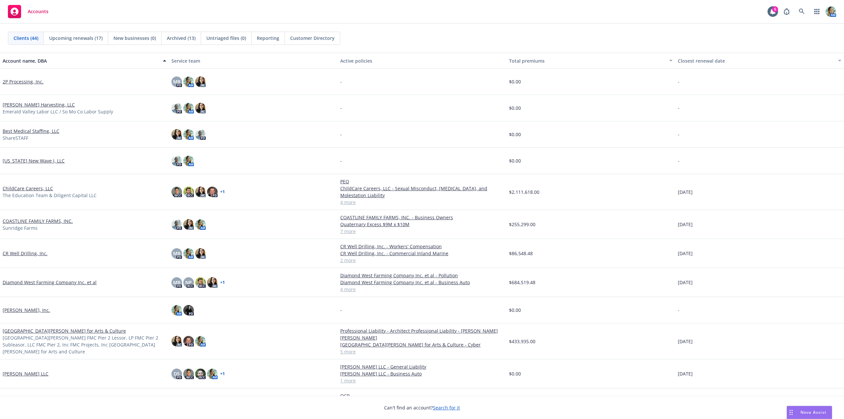
click at [821, 411] on span "Nova Assist" at bounding box center [814, 413] width 26 height 6
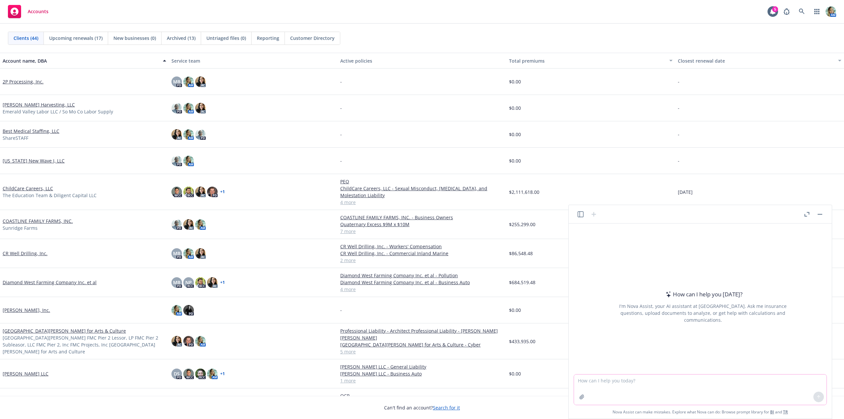
click at [629, 383] on textarea at bounding box center [700, 390] width 253 height 30
paste textarea "Is anyone aware of a workaround to emailing large attachments? I have a file th…"
type textarea "Is anyone aware of a workaround to emailing large attachments? I have a file th…"
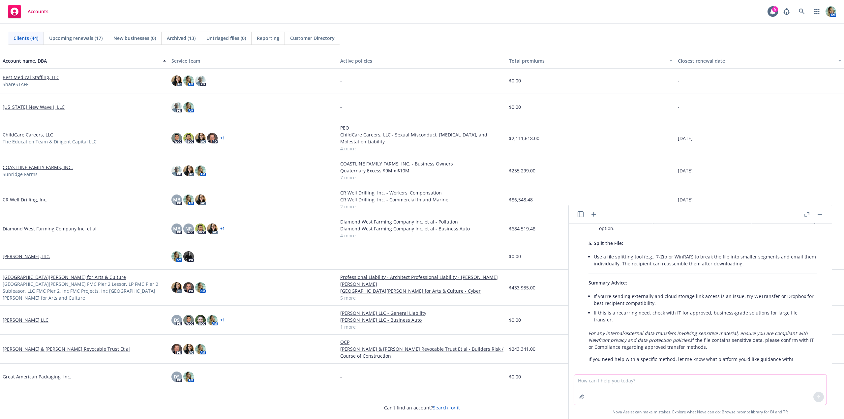
scroll to position [99, 0]
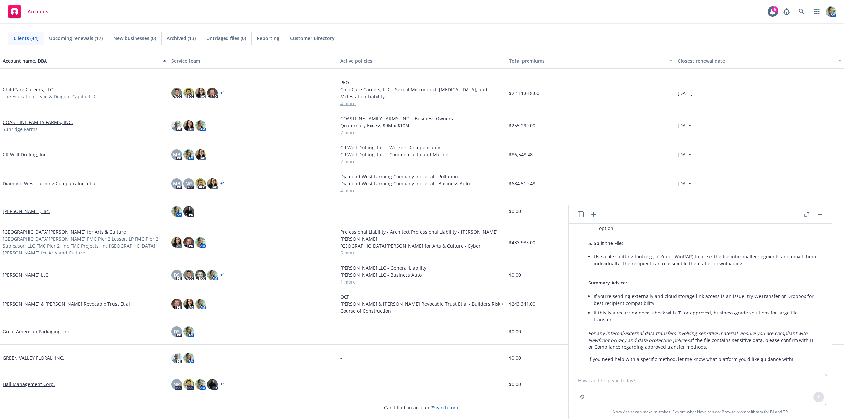
click at [822, 213] on button "button" at bounding box center [820, 214] width 8 height 8
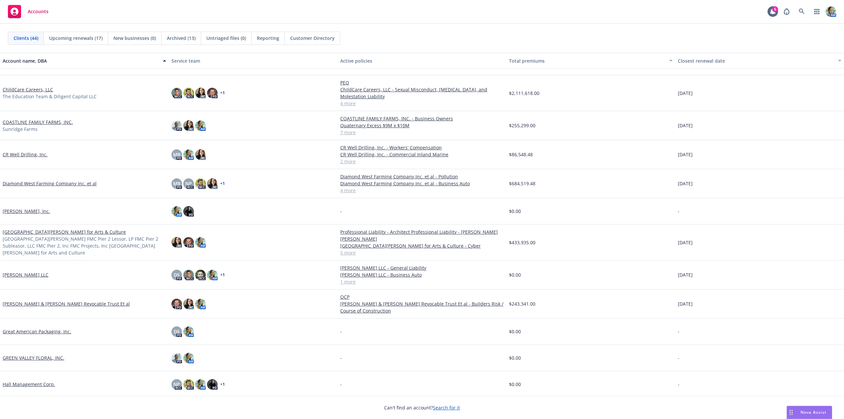
scroll to position [0, 0]
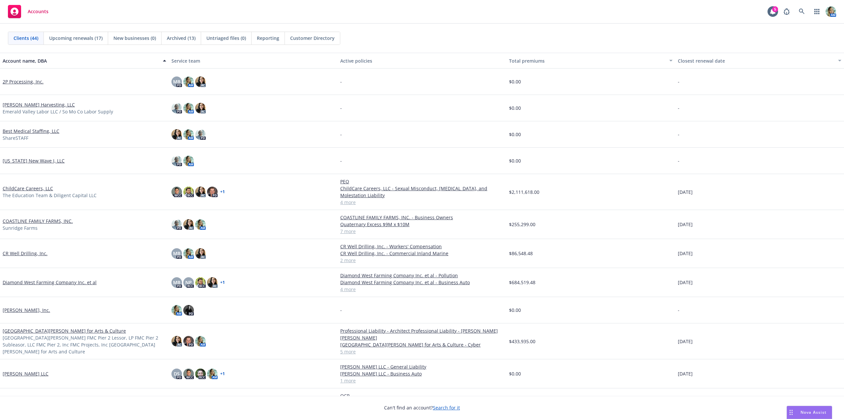
click at [804, 412] on span "Nova Assist" at bounding box center [814, 413] width 26 height 6
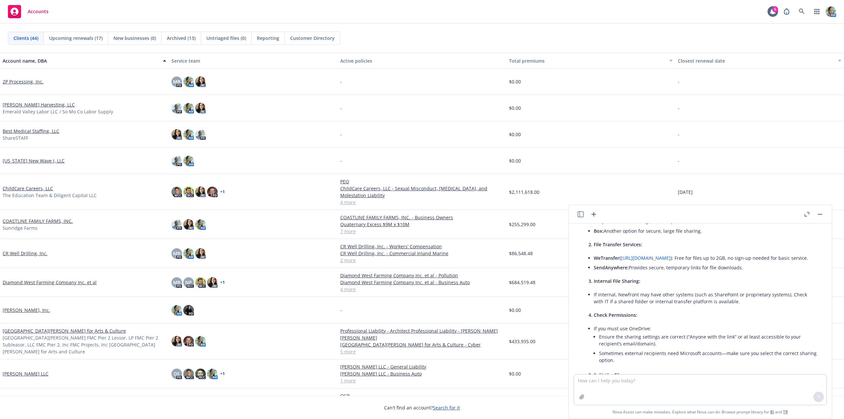
scroll to position [71, 0]
